Goal: Transaction & Acquisition: Book appointment/travel/reservation

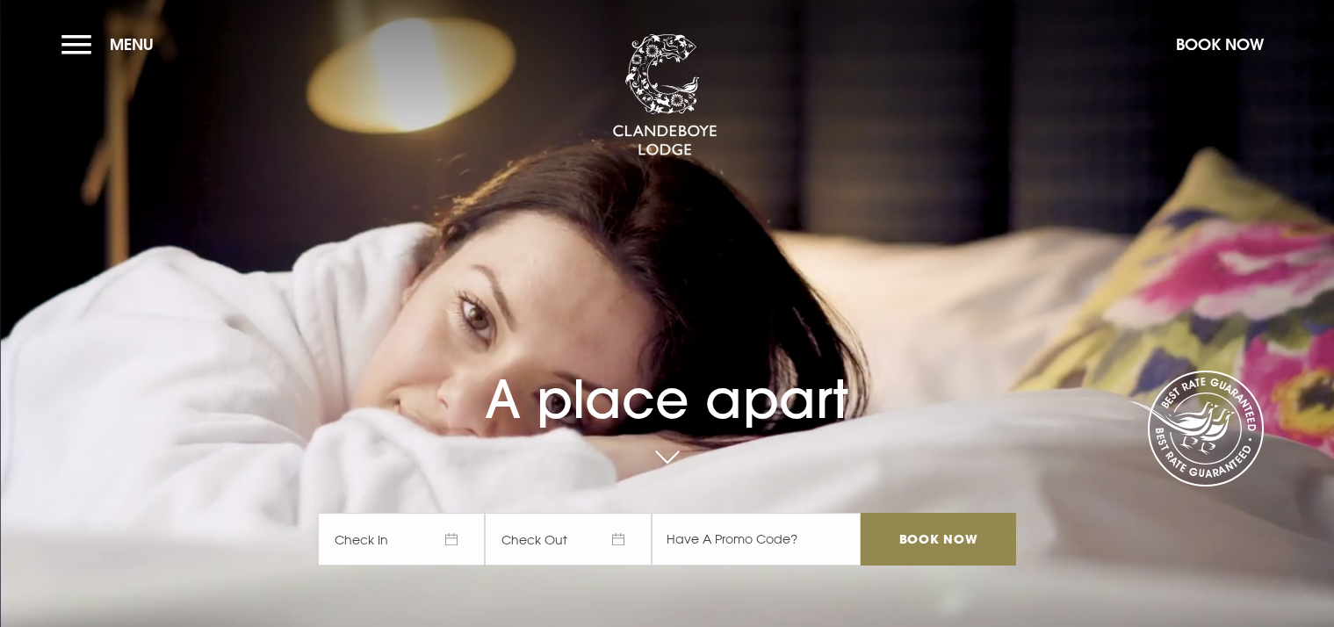
click at [79, 47] on button "Menu" at bounding box center [111, 44] width 101 height 38
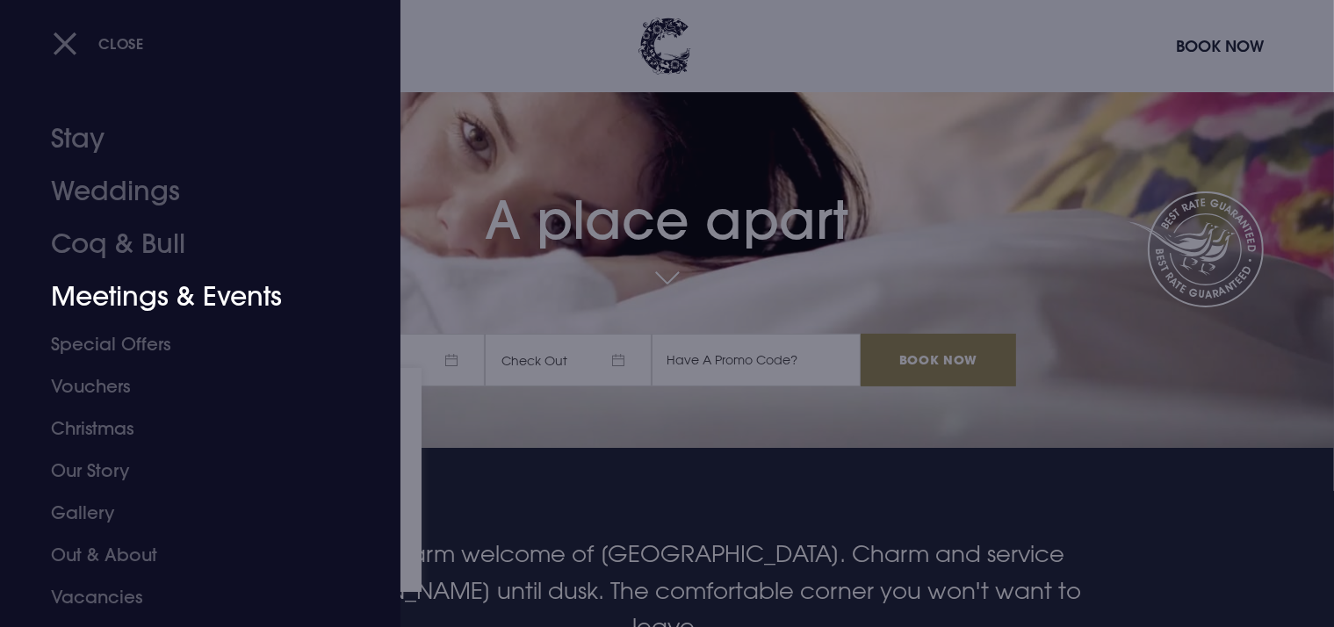
scroll to position [211, 0]
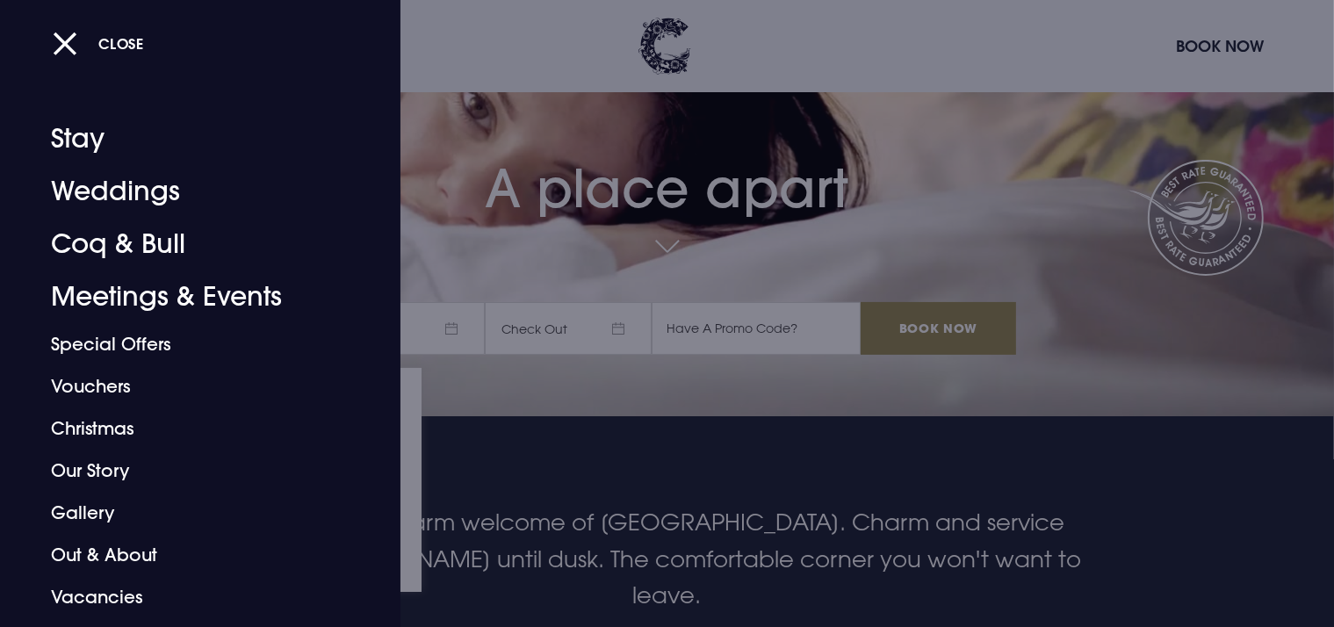
click at [647, 177] on div at bounding box center [667, 313] width 1334 height 627
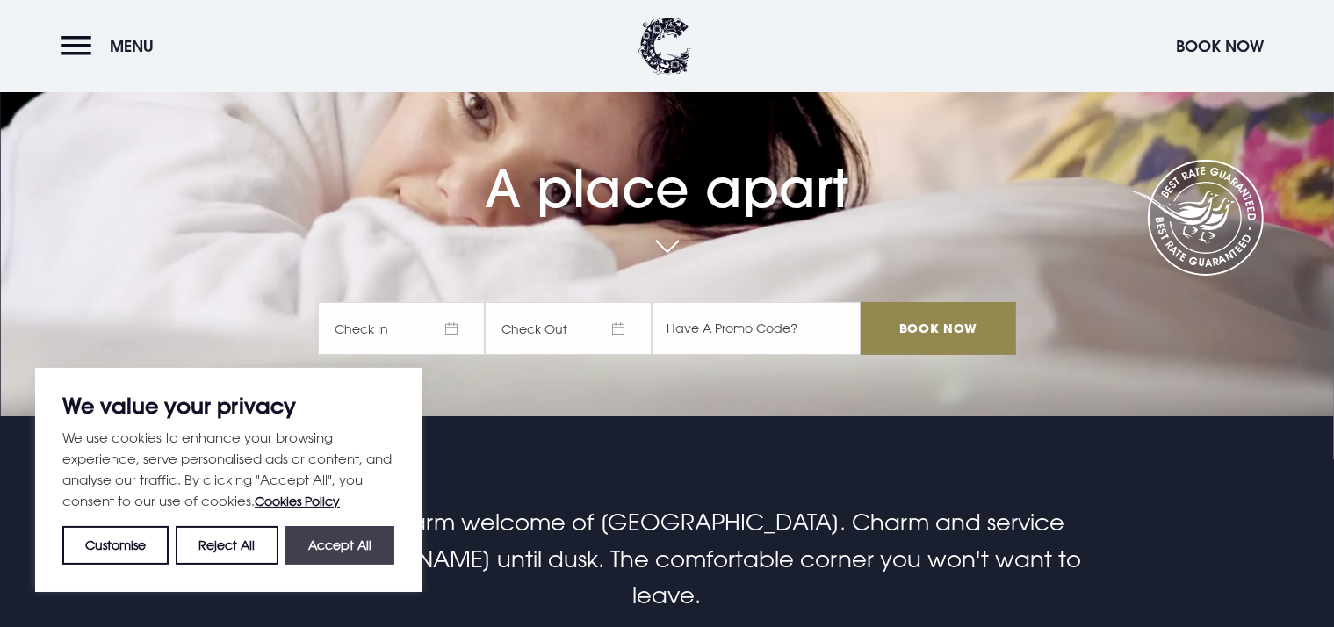
click at [352, 543] on button "Accept All" at bounding box center [339, 545] width 109 height 39
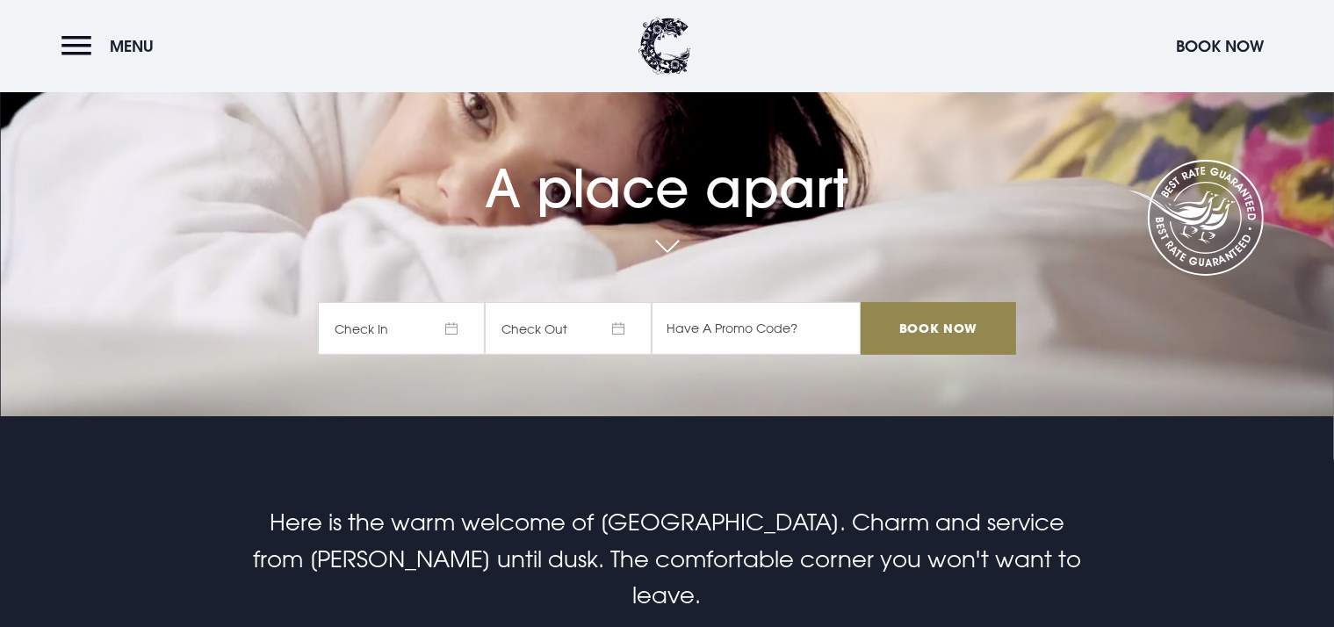
checkbox input "true"
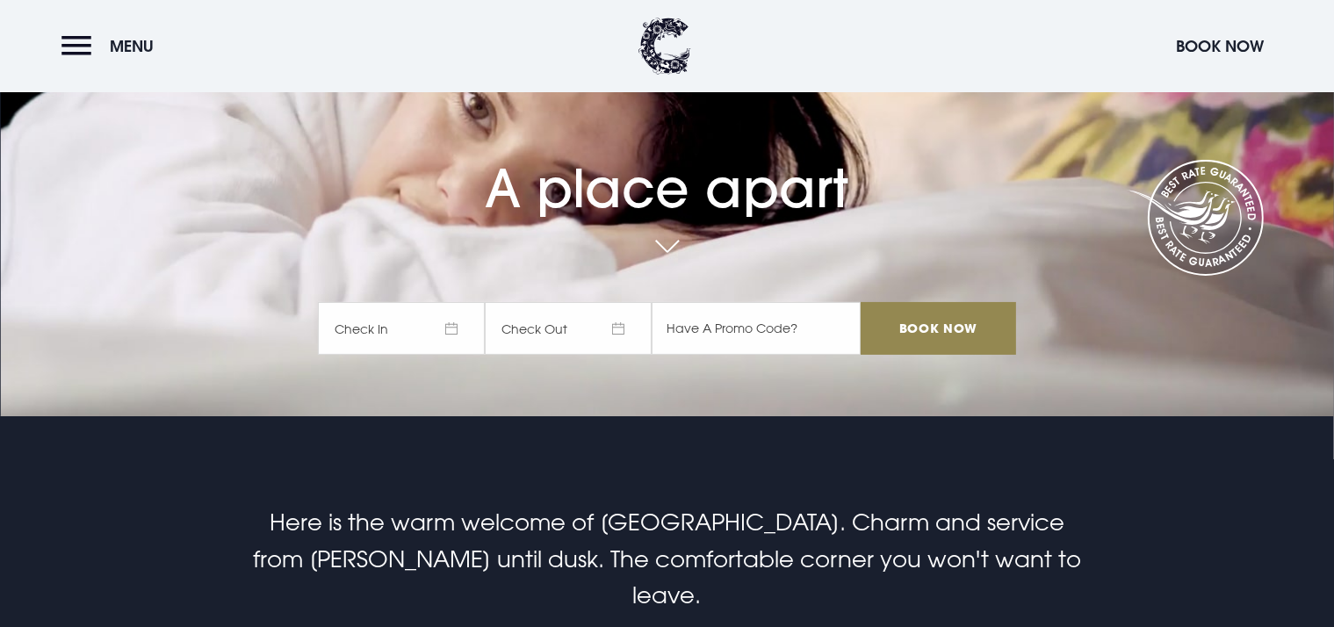
click at [467, 324] on span "Check In" at bounding box center [401, 328] width 167 height 53
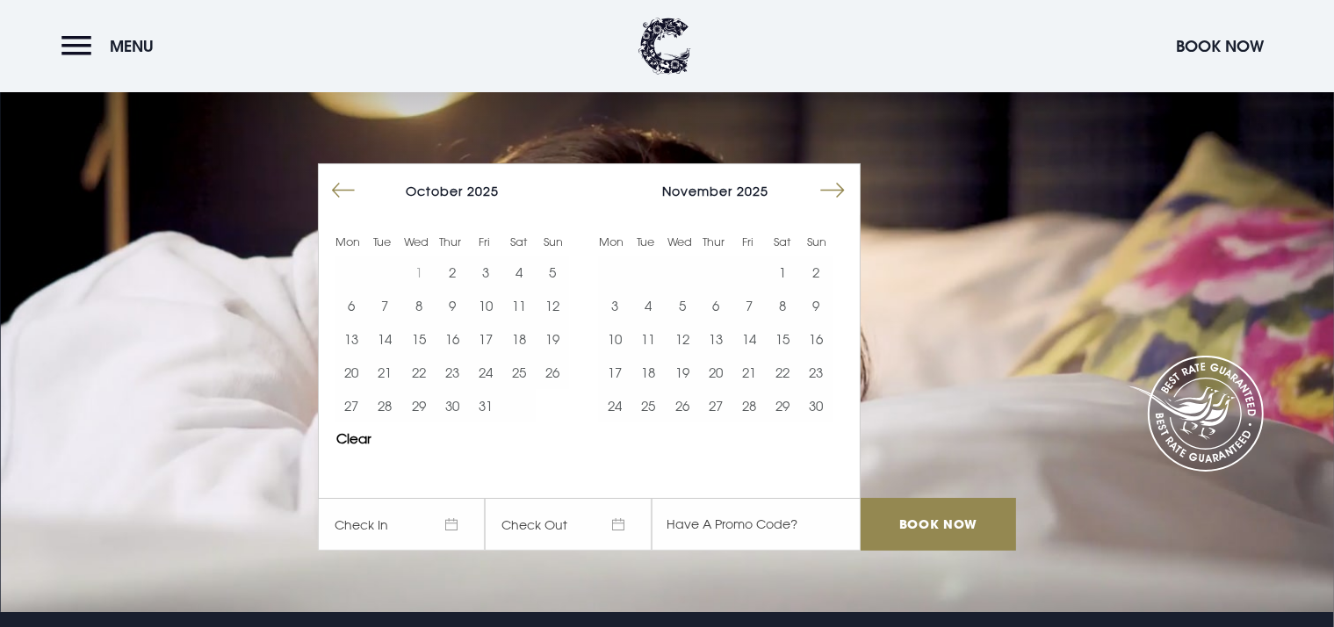
scroll to position [0, 0]
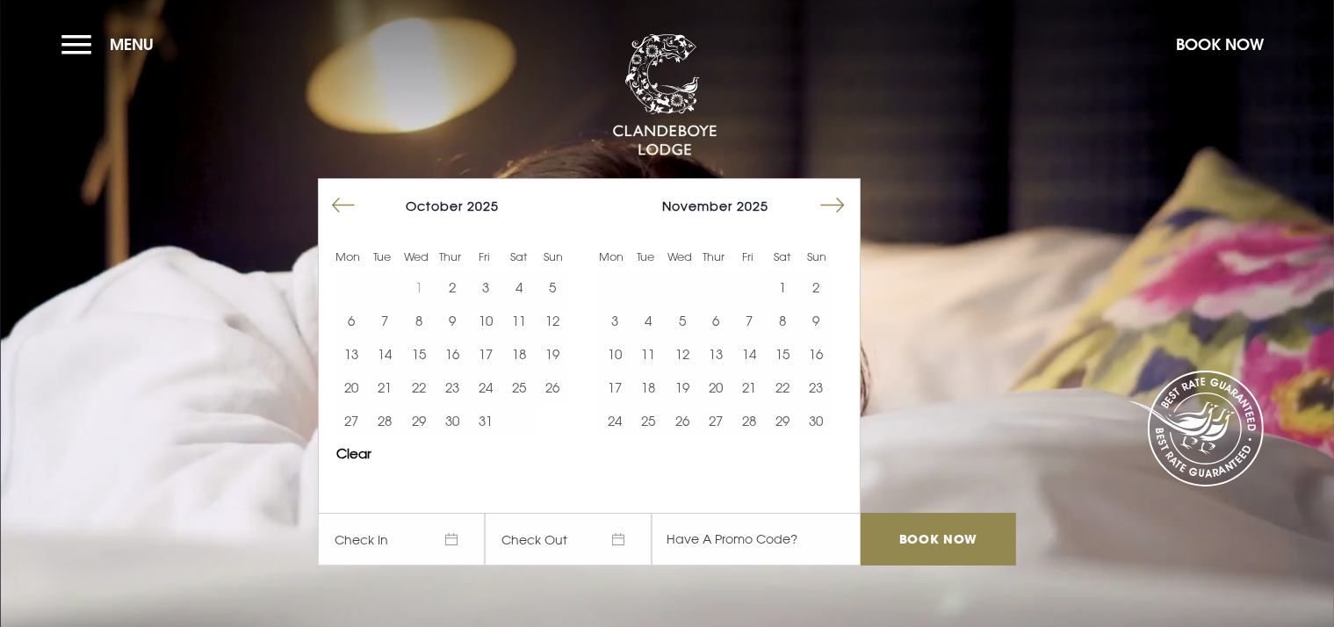
click at [845, 191] on button "Move forward to switch to the next month." at bounding box center [832, 205] width 33 height 33
click at [755, 346] on button "19" at bounding box center [749, 353] width 33 height 33
click at [820, 342] on button "21" at bounding box center [815, 353] width 33 height 33
click at [787, 349] on button "20" at bounding box center [782, 353] width 33 height 33
click at [632, 379] on button "22" at bounding box center [614, 387] width 33 height 33
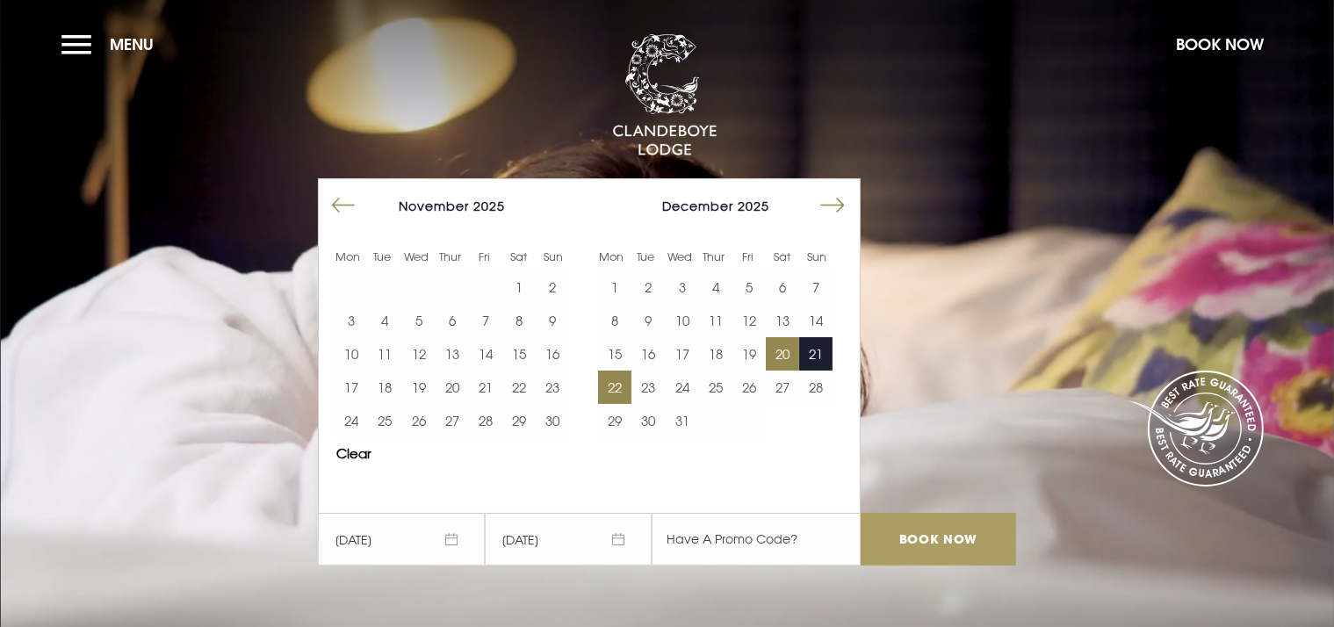
click at [912, 537] on input "Book Now" at bounding box center [938, 539] width 155 height 53
